Goal: Task Accomplishment & Management: Manage account settings

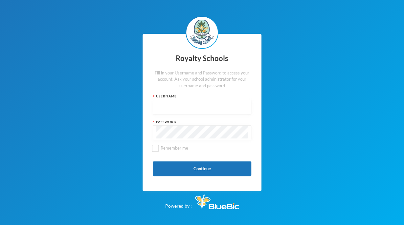
type input "admin"
click at [221, 172] on button "Continue" at bounding box center [202, 169] width 99 height 15
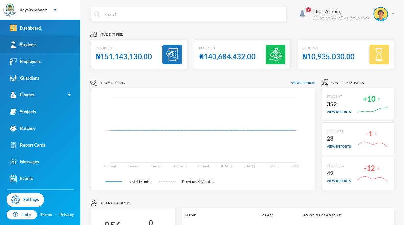
click at [53, 44] on link "Students" at bounding box center [40, 44] width 80 height 17
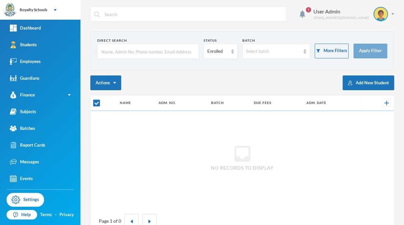
click at [112, 48] on input "text" at bounding box center [148, 51] width 94 height 15
checkbox input "false"
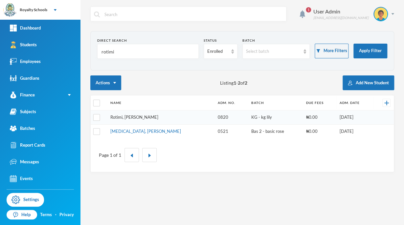
type input "rotimi"
click at [118, 119] on link "Rotimi, [PERSON_NAME]" at bounding box center [134, 117] width 48 height 5
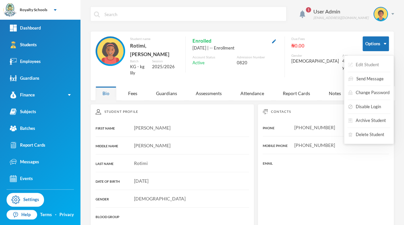
click at [374, 63] on button "Edit Student" at bounding box center [363, 65] width 32 height 12
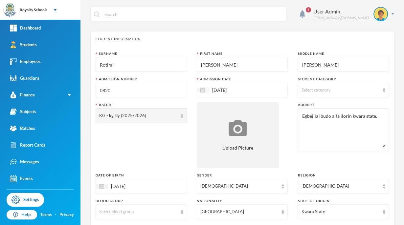
click at [252, 64] on input "[PERSON_NAME]" at bounding box center [242, 64] width 84 height 15
type input "Peace"
click at [192, 33] on div "Student Information Surname [PERSON_NAME] First Name Peace Middle Name [PERSON_…" at bounding box center [242, 170] width 304 height 278
click at [347, 94] on div "Select category" at bounding box center [343, 90] width 91 height 15
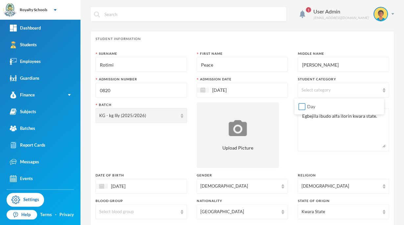
click at [302, 106] on input "Day" at bounding box center [302, 106] width 7 height 7
checkbox input "true"
click at [393, 147] on div "1 User Admin [EMAIL_ADDRESS][DOMAIN_NAME] Student Information Surname [PERSON_N…" at bounding box center [241, 112] width 323 height 225
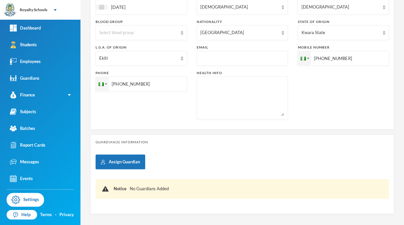
scroll to position [209, 0]
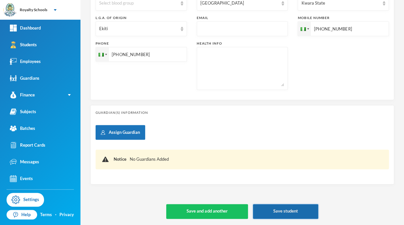
click at [262, 212] on button "Save student" at bounding box center [285, 211] width 65 height 15
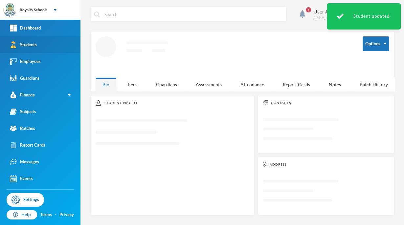
click at [38, 43] on link "Students" at bounding box center [40, 44] width 80 height 17
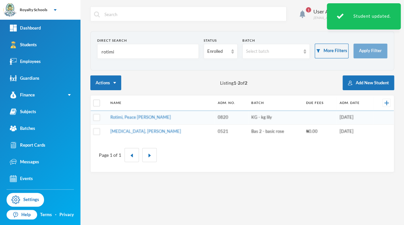
click at [141, 53] on input "rotimi" at bounding box center [148, 51] width 94 height 15
type input "r"
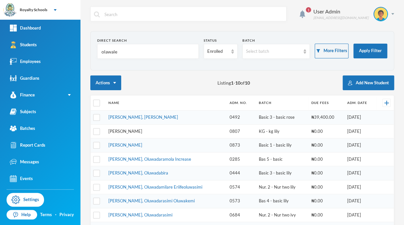
type input "olawale"
click at [119, 129] on link "[PERSON_NAME]" at bounding box center [125, 131] width 34 height 5
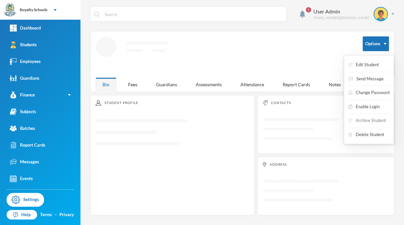
click at [374, 123] on button "Archive Student" at bounding box center [366, 121] width 39 height 12
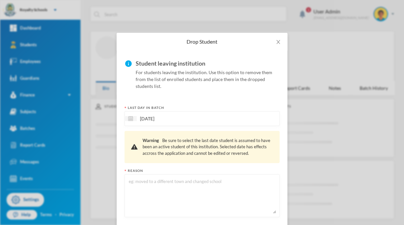
click at [190, 197] on textarea at bounding box center [202, 196] width 148 height 36
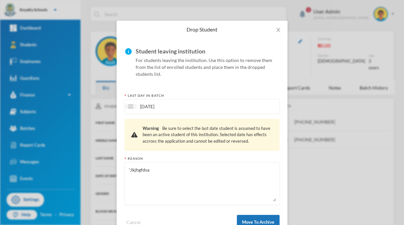
scroll to position [33, 0]
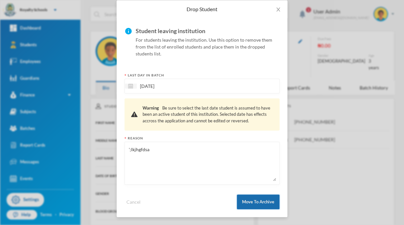
type textarea "';lkjhgfdsa"
click at [257, 204] on button "Move To Archive" at bounding box center [258, 202] width 43 height 15
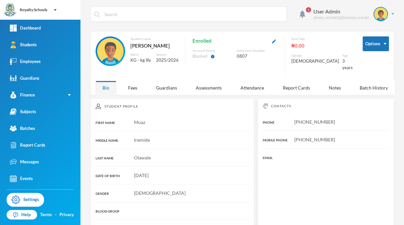
scroll to position [0, 0]
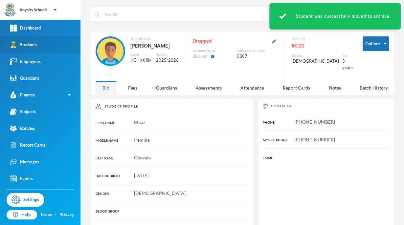
click at [36, 48] on div "Students" at bounding box center [23, 44] width 27 height 7
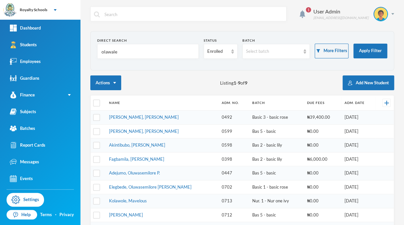
click at [128, 53] on input "olawale" at bounding box center [148, 51] width 94 height 15
type input "o"
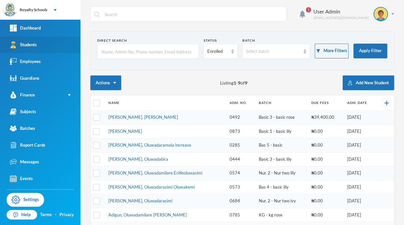
click at [65, 43] on link "Students" at bounding box center [40, 44] width 80 height 17
